Goal: Task Accomplishment & Management: Manage account settings

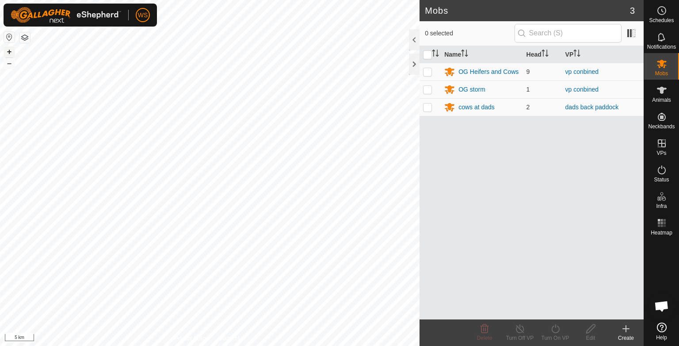
click at [7, 53] on button "+" at bounding box center [9, 51] width 11 height 11
click at [12, 49] on button "+" at bounding box center [9, 51] width 11 height 11
click at [9, 48] on button "+" at bounding box center [9, 51] width 11 height 11
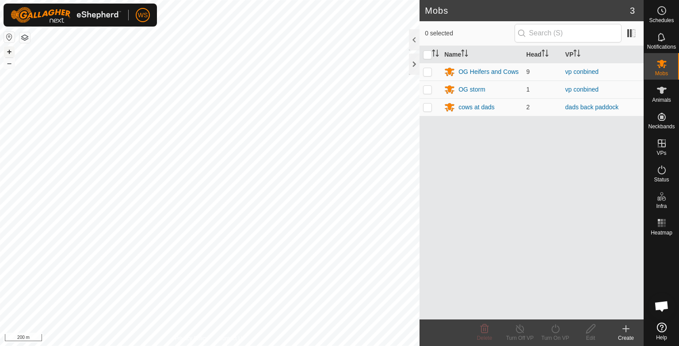
click at [10, 50] on button "+" at bounding box center [9, 51] width 11 height 11
click at [471, 107] on div "cows at dads" at bounding box center [476, 107] width 36 height 9
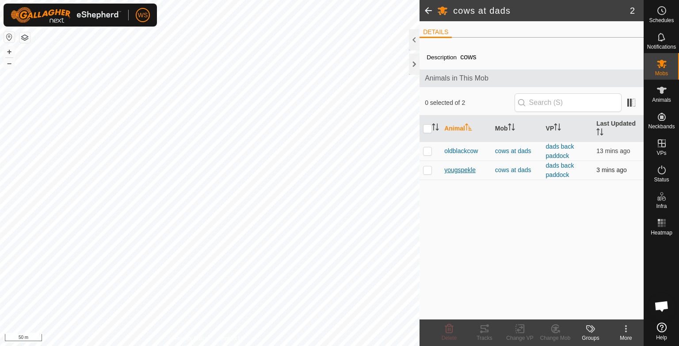
click at [460, 169] on span "yougspekle" at bounding box center [459, 169] width 31 height 9
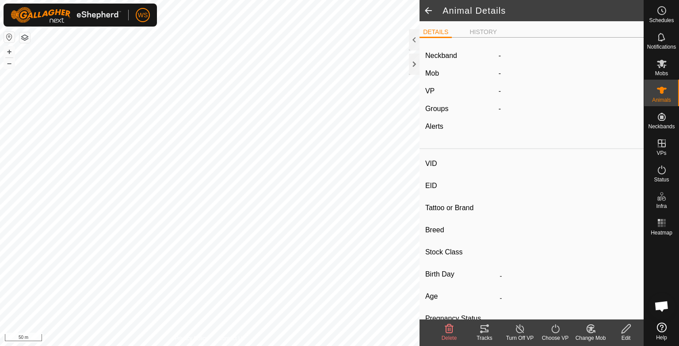
type input "yougspekle"
type input "-"
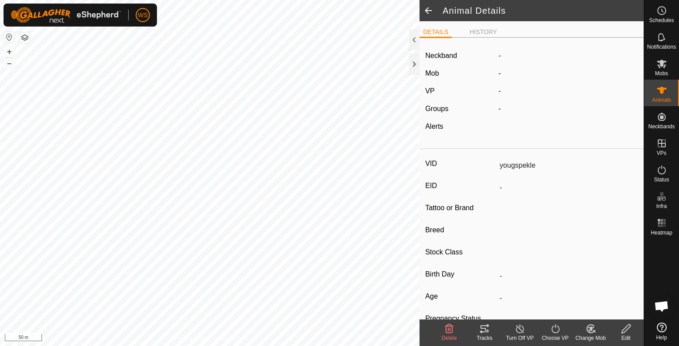
type input "0 kg"
type input "-"
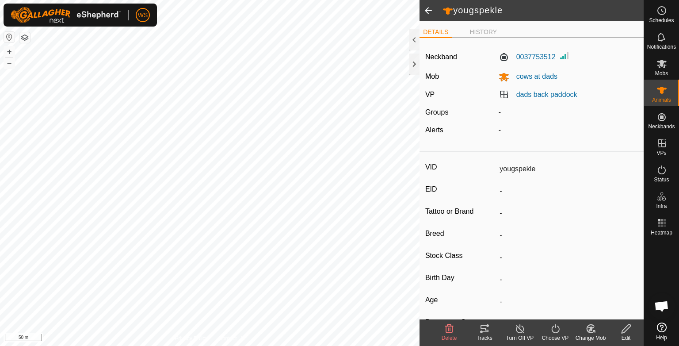
click at [484, 331] on icon at bounding box center [484, 328] width 11 height 11
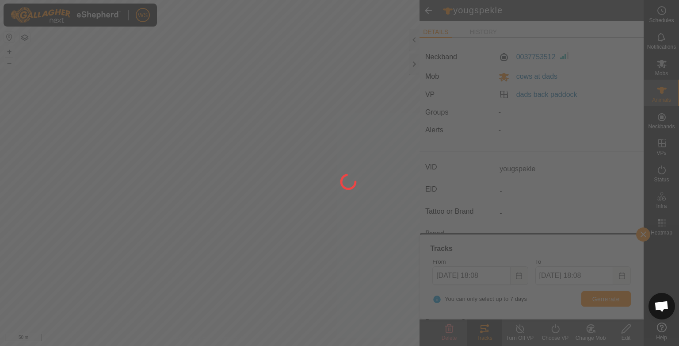
drag, startPoint x: 254, startPoint y: 211, endPoint x: 328, endPoint y: 262, distance: 89.7
click at [328, 262] on div at bounding box center [339, 173] width 679 height 346
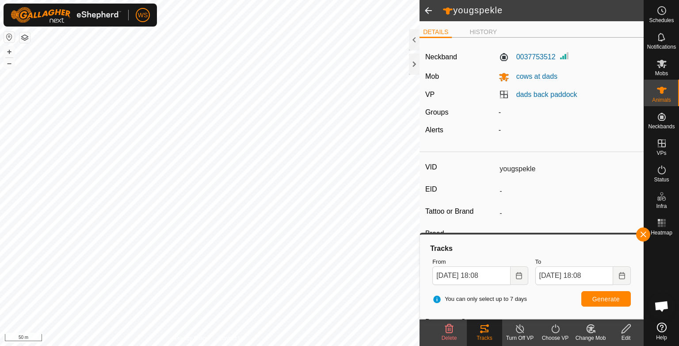
click at [427, 9] on span at bounding box center [428, 10] width 18 height 21
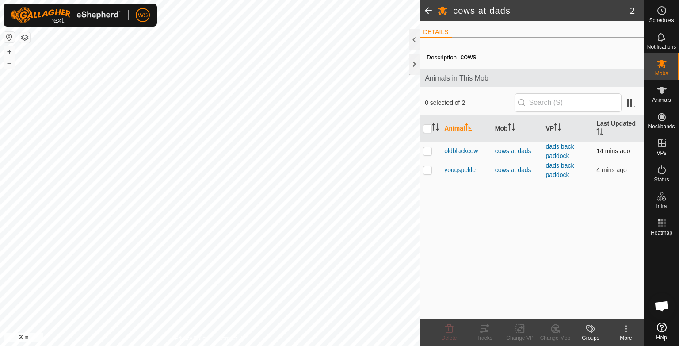
click at [470, 149] on span "oldblackcow" at bounding box center [461, 150] width 34 height 9
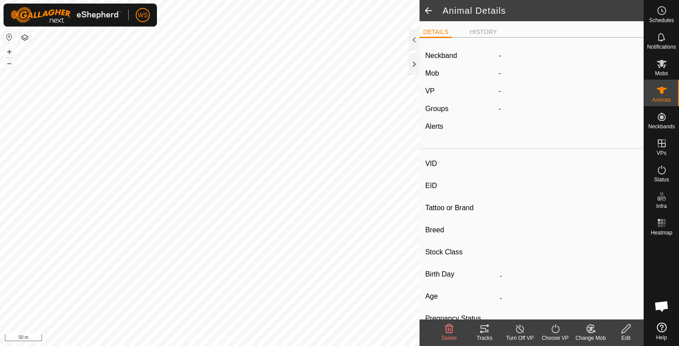
type input "oldblackcow"
type input "-"
type input "wagu x"
type input "-"
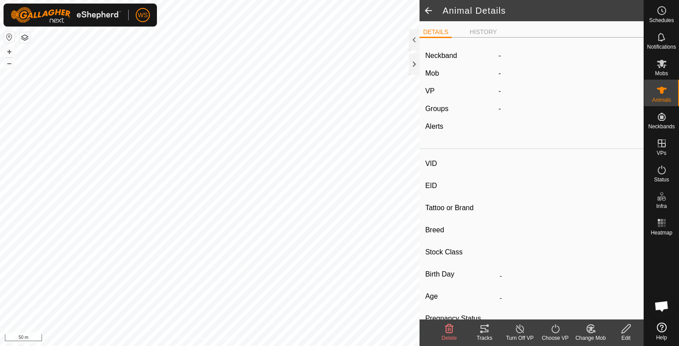
type input "Pregnant"
type input "0 kg"
type input "-"
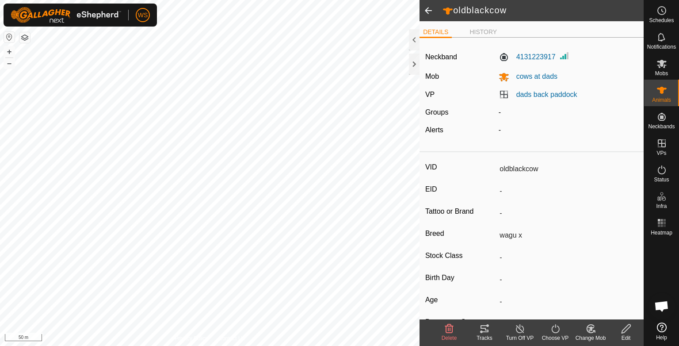
click at [480, 331] on icon at bounding box center [481, 331] width 3 height 3
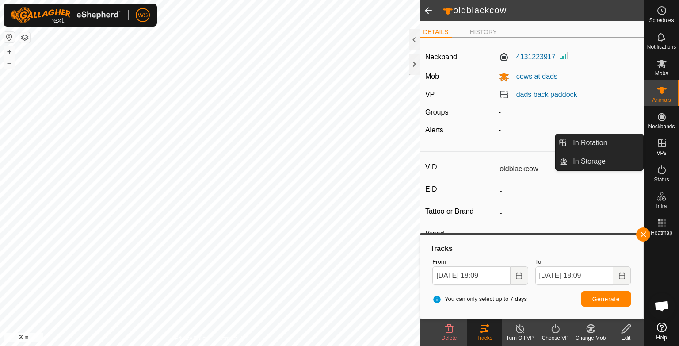
click at [662, 149] on es-virtualpaddocks-svg-icon at bounding box center [662, 143] width 16 height 14
click at [659, 140] on icon at bounding box center [661, 143] width 8 height 8
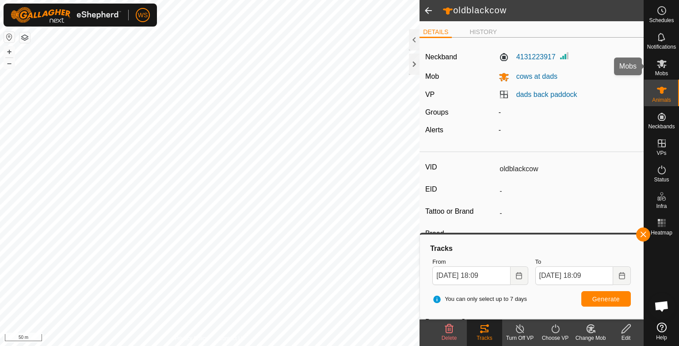
click at [662, 68] on icon at bounding box center [661, 63] width 11 height 11
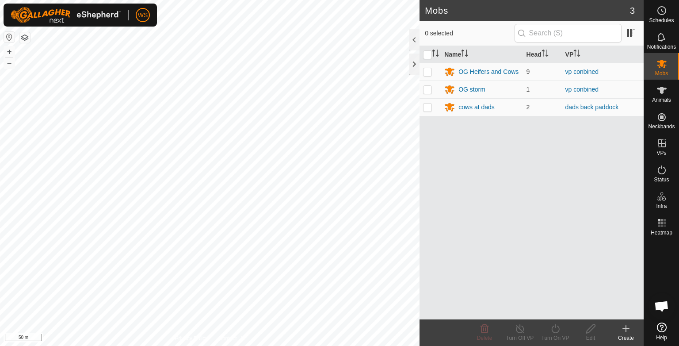
click at [473, 104] on div "cows at dads" at bounding box center [476, 107] width 36 height 9
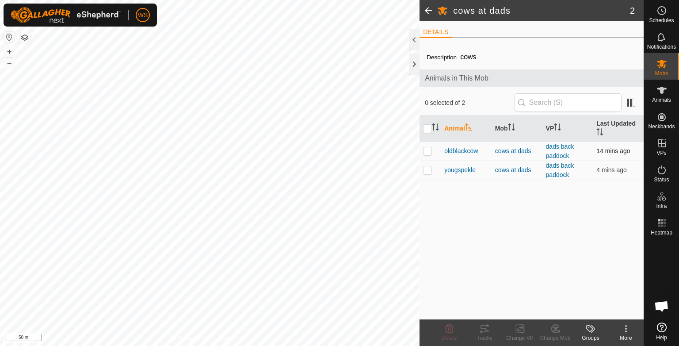
click at [429, 149] on p-checkbox at bounding box center [427, 150] width 9 height 7
checkbox input "true"
click at [426, 167] on p-checkbox at bounding box center [427, 169] width 9 height 7
checkbox input "true"
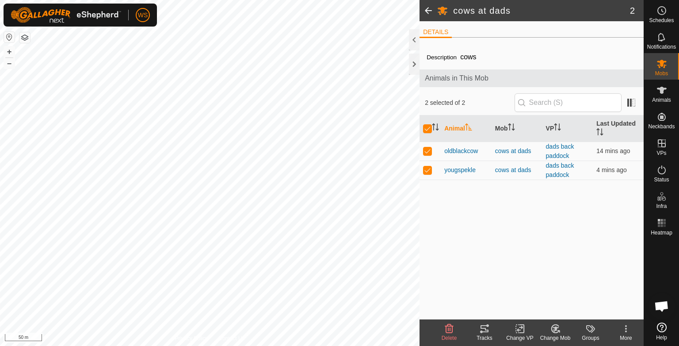
click at [426, 14] on span at bounding box center [428, 10] width 18 height 21
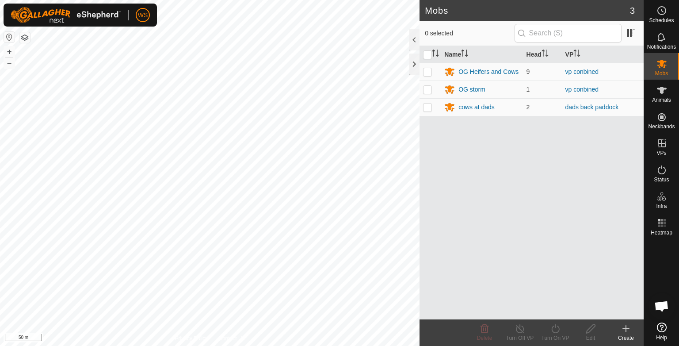
click at [426, 109] on p-checkbox at bounding box center [427, 106] width 9 height 7
checkbox input "true"
click at [554, 335] on div "Turn On VP" at bounding box center [554, 338] width 35 height 8
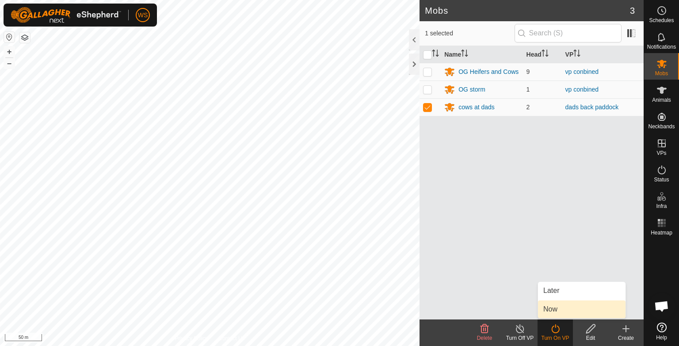
click at [547, 315] on link "Now" at bounding box center [581, 309] width 87 height 18
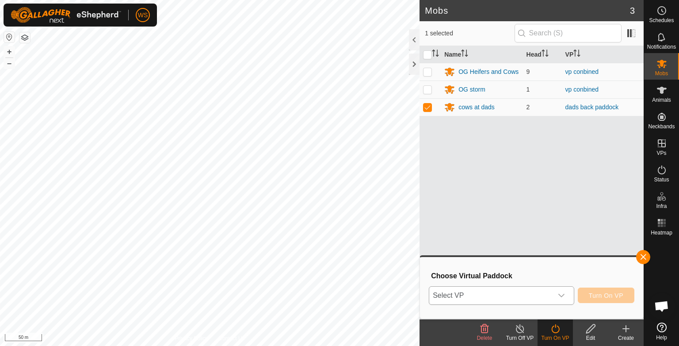
click at [564, 297] on icon "dropdown trigger" at bounding box center [561, 295] width 7 height 7
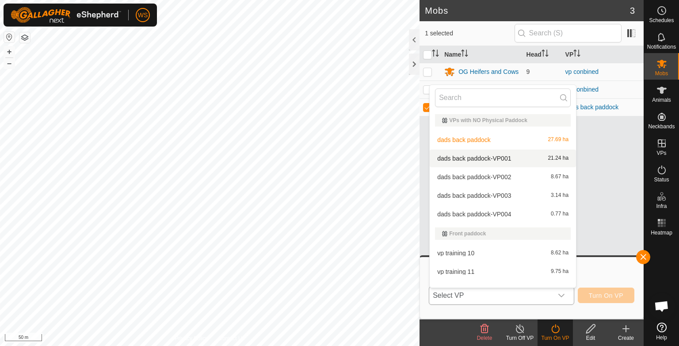
click at [488, 158] on li "dads back paddock-VP001 21.24 ha" at bounding box center [502, 158] width 146 height 18
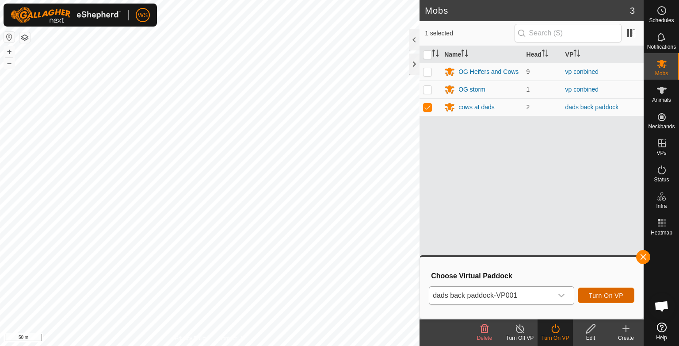
click at [598, 295] on span "Turn On VP" at bounding box center [606, 295] width 34 height 7
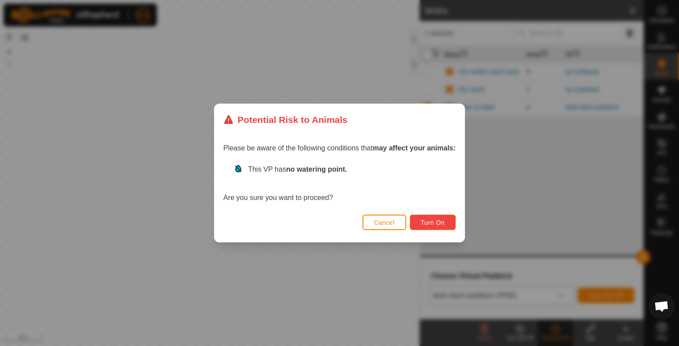
click at [432, 220] on span "Turn On" at bounding box center [433, 222] width 24 height 7
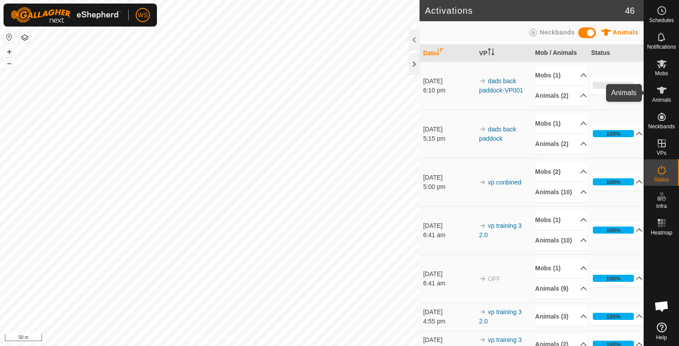
click at [661, 89] on icon at bounding box center [662, 90] width 10 height 7
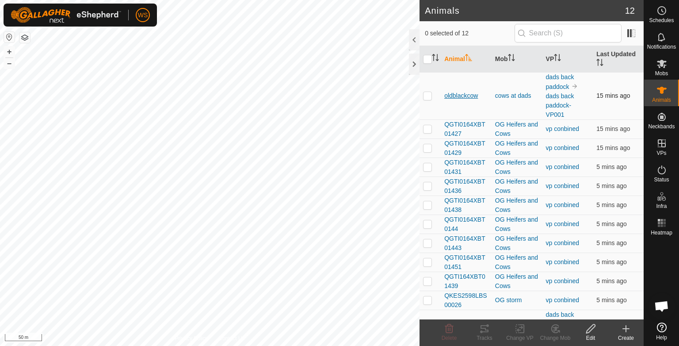
click at [463, 95] on span "oldblackcow" at bounding box center [461, 95] width 34 height 9
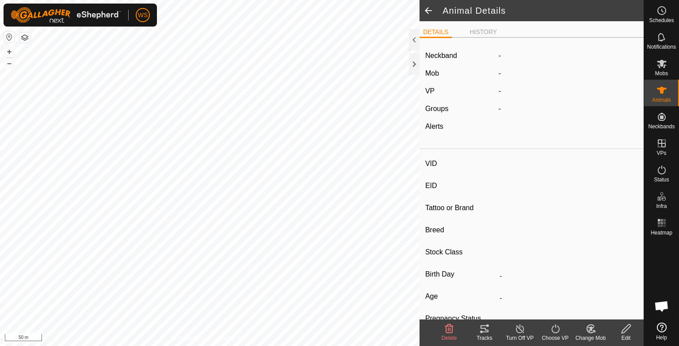
type input "oldblackcow"
type input "-"
type input "wagu x"
type input "-"
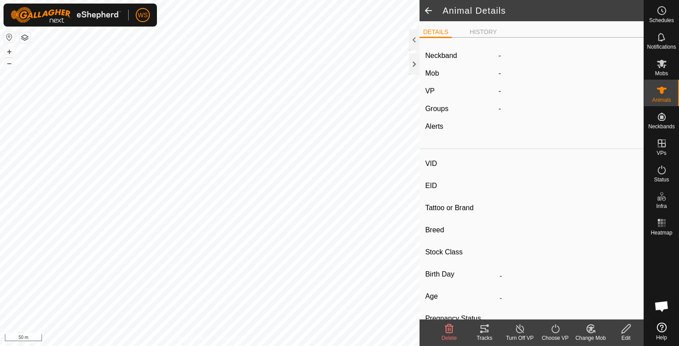
type input "Pregnant"
type input "0 kg"
type input "-"
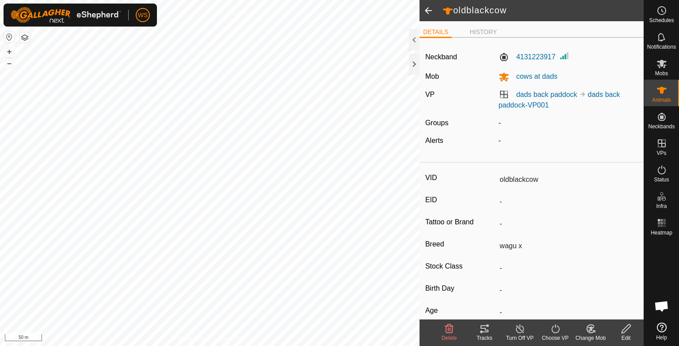
click at [484, 331] on icon at bounding box center [484, 328] width 11 height 11
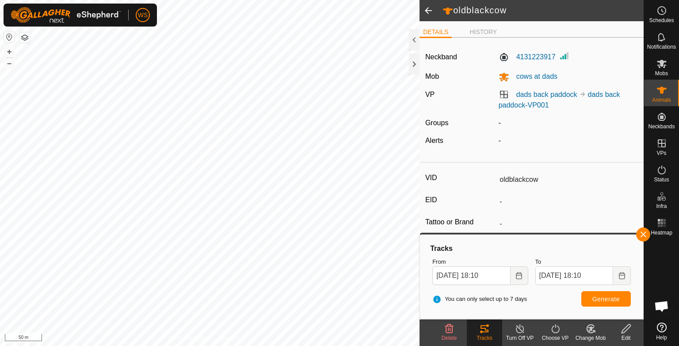
click at [440, 239] on body "WS Schedules Notifications Mobs Animals Neckbands VPs Status Infra Heatmap Help…" at bounding box center [339, 173] width 679 height 346
click at [425, 7] on span at bounding box center [428, 10] width 18 height 21
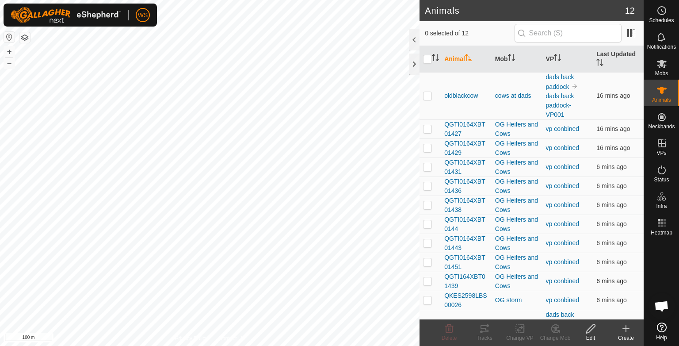
scroll to position [36, 0]
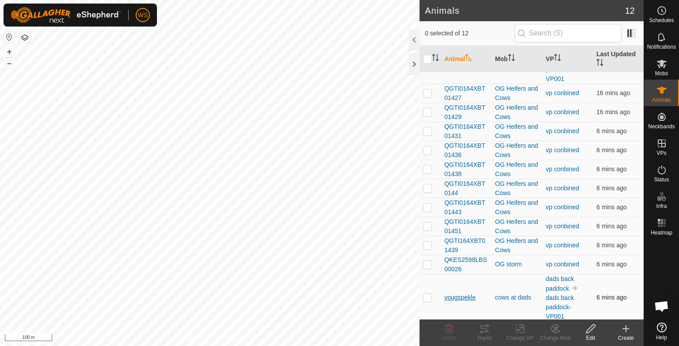
click at [451, 293] on span "yougspekle" at bounding box center [459, 297] width 31 height 9
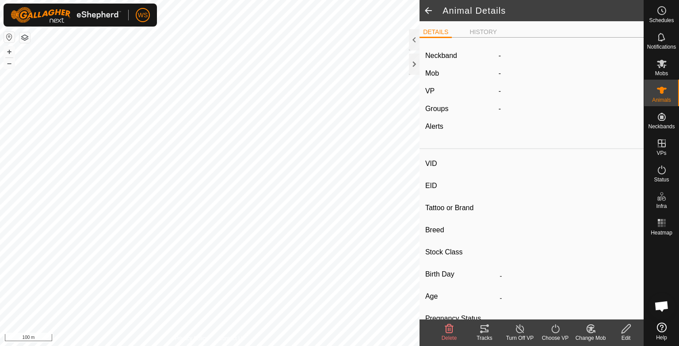
type input "yougspekle"
type input "-"
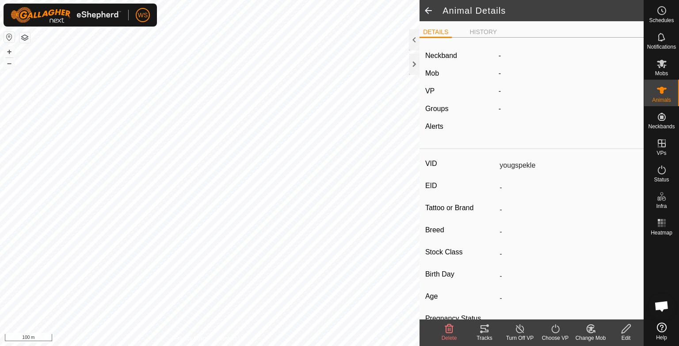
type input "0 kg"
type input "-"
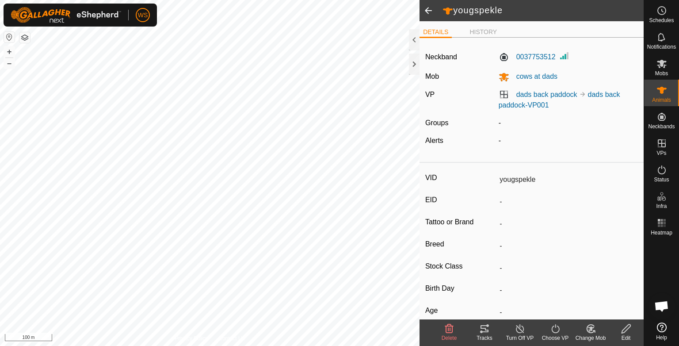
click at [490, 333] on tracks-svg-icon at bounding box center [484, 328] width 35 height 11
